Goal: Task Accomplishment & Management: Use online tool/utility

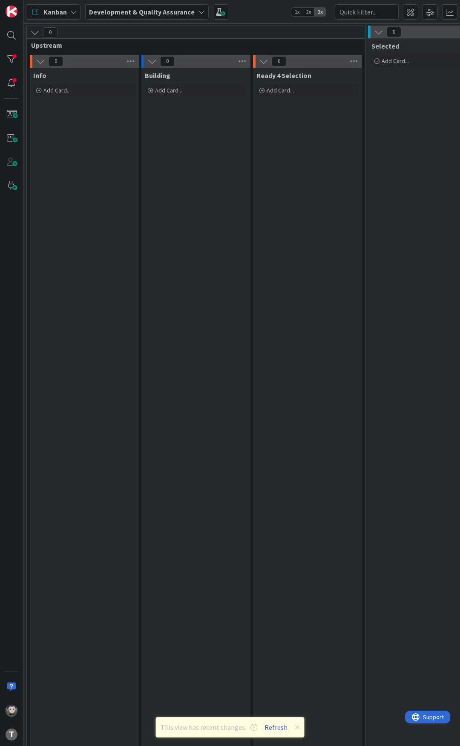
scroll to position [0, 167]
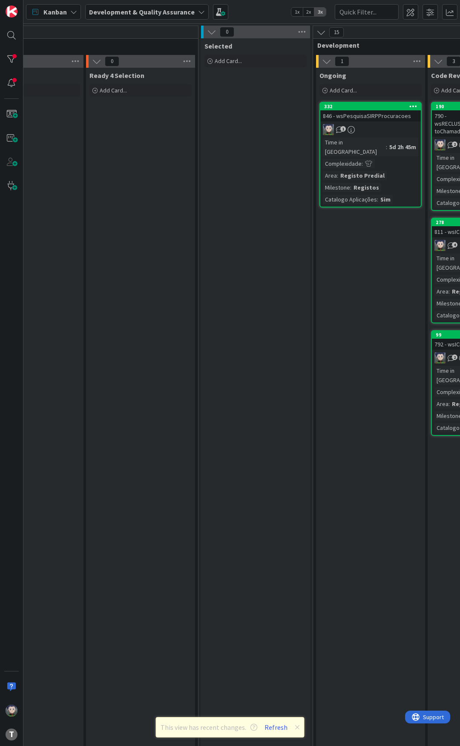
click at [232, 153] on div "Selected Add Card..." at bounding box center [255, 572] width 109 height 1069
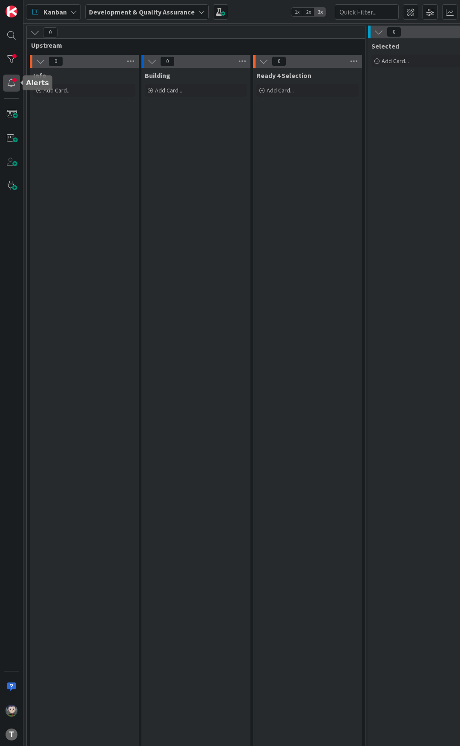
click at [12, 86] on div at bounding box center [11, 83] width 17 height 17
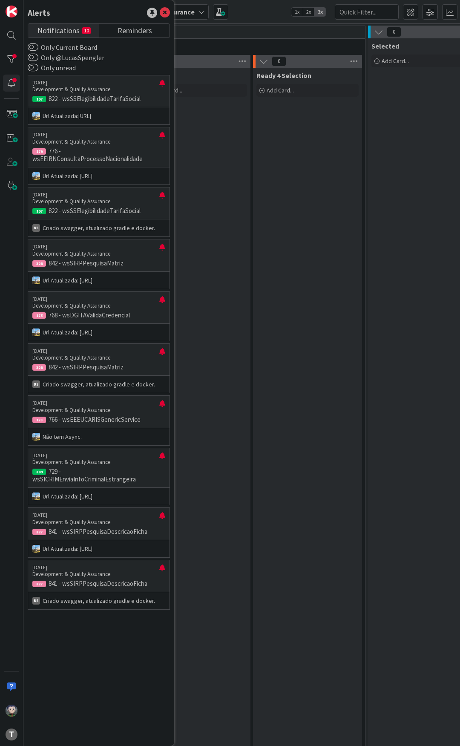
click at [272, 135] on div "Ready 4 Selection Add Card..." at bounding box center [307, 585] width 109 height 1035
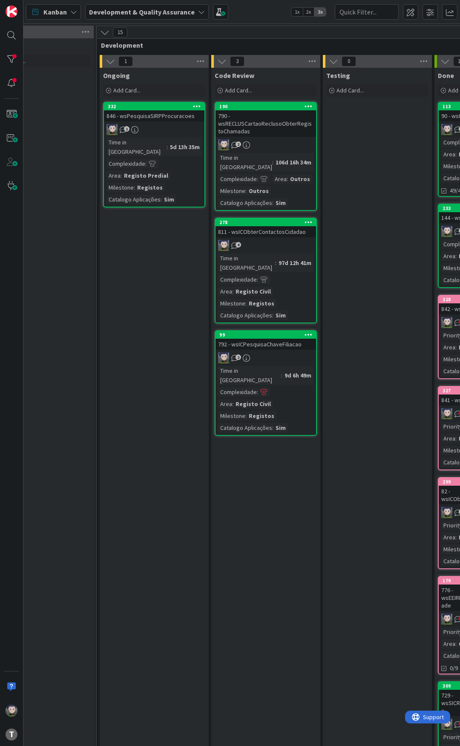
click at [168, 237] on div "Ongoing Add Card... 332 846 - wsPesquisaSIRPProcuracoes 1 Time in [GEOGRAPHIC_D…" at bounding box center [154, 585] width 109 height 1035
click at [167, 237] on div "Ongoing Add Card... 332 846 - wsPesquisaSIRPProcuracoes 1 Time in [GEOGRAPHIC_D…" at bounding box center [154, 585] width 109 height 1035
click at [145, 241] on div "Ongoing Add Card... 332 846 - wsPesquisaSIRPProcuracoes 1 Time in [GEOGRAPHIC_D…" at bounding box center [154, 585] width 109 height 1035
click at [263, 16] on div "Kanban Development & Quality Assurance 1x 2x 3x" at bounding box center [241, 11] width 437 height 23
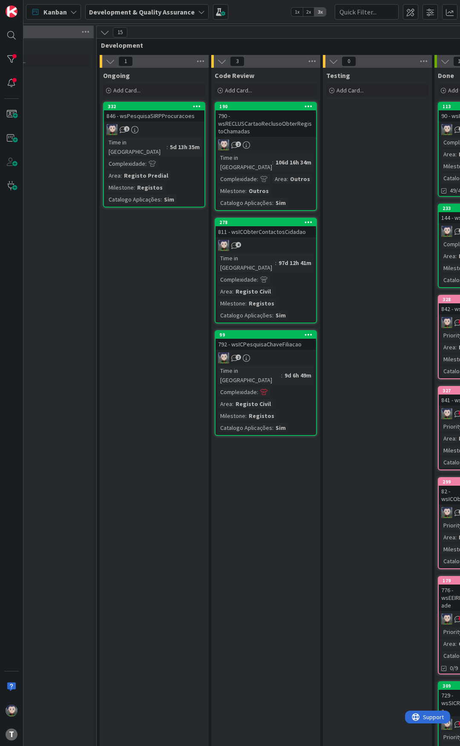
click at [264, 14] on div "Kanban Development & Quality Assurance 1x 2x 3x" at bounding box center [241, 11] width 437 height 23
click at [260, 12] on div "Kanban Development & Quality Assurance 1x 2x 3x" at bounding box center [241, 11] width 437 height 23
click at [260, 13] on div "Kanban Development & Quality Assurance 1x 2x 3x" at bounding box center [241, 11] width 437 height 23
click at [260, 11] on div "Kanban Development & Quality Assurance 1x 2x 3x" at bounding box center [241, 11] width 437 height 23
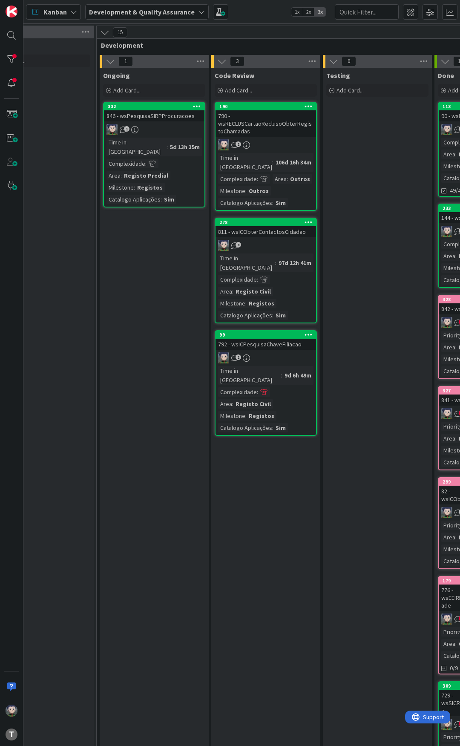
click at [258, 12] on div "Kanban Development & Quality Assurance 1x 2x 3x" at bounding box center [241, 11] width 437 height 23
click at [259, 12] on div "Kanban Development & Quality Assurance 1x 2x 3x" at bounding box center [241, 11] width 437 height 23
click at [259, 11] on div "Kanban Development & Quality Assurance 1x 2x 3x" at bounding box center [241, 11] width 437 height 23
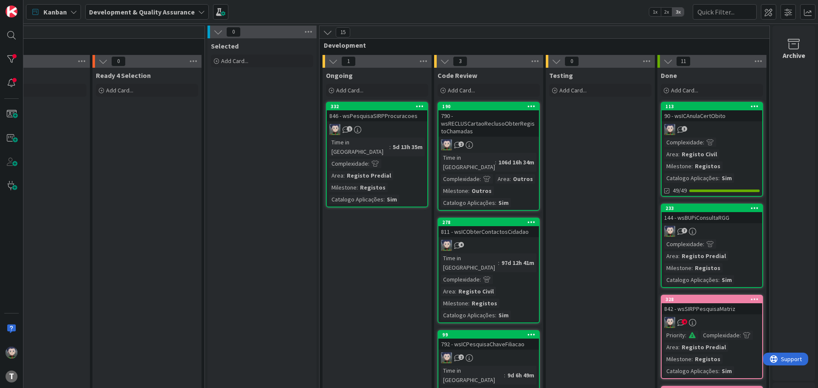
scroll to position [0, 167]
